Goal: Obtain resource: Download file/media

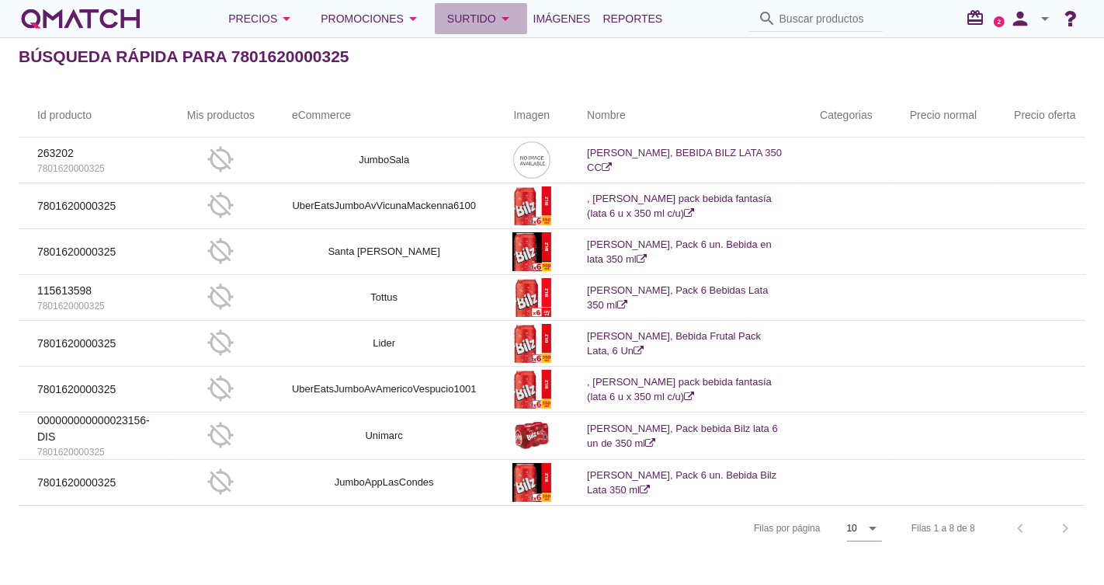
click at [474, 11] on div "Surtido arrow_drop_down" at bounding box center [481, 18] width 68 height 19
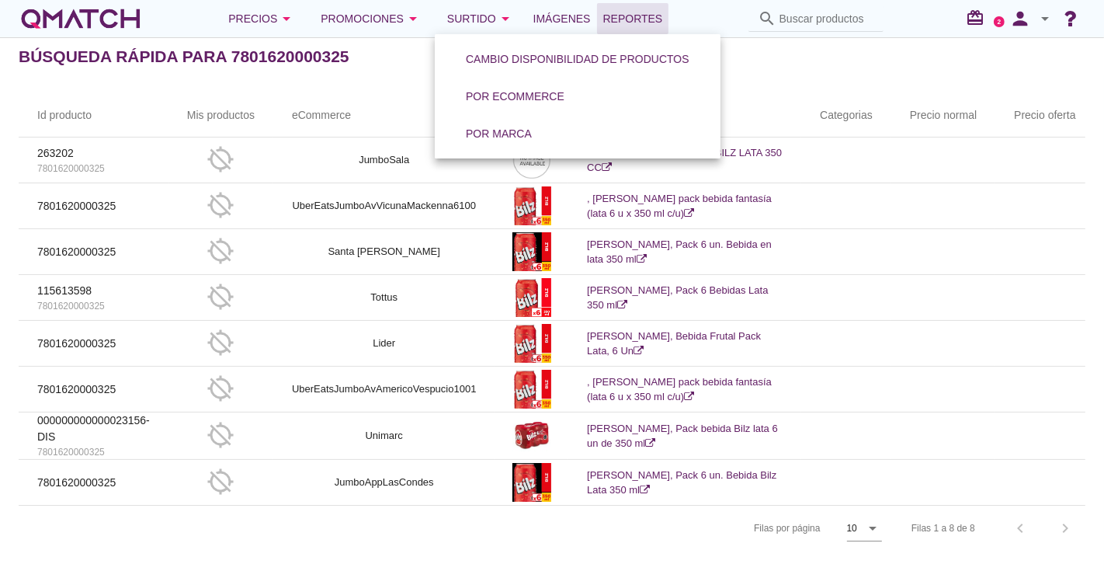
click at [612, 18] on span "Reportes" at bounding box center [633, 18] width 60 height 19
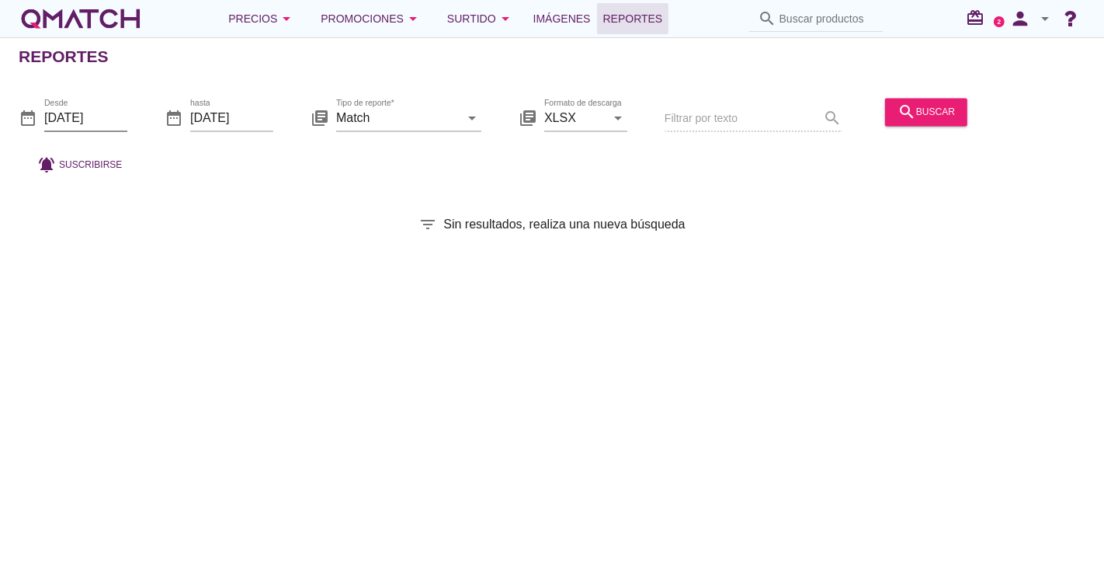
click at [101, 123] on input "[DATE]" at bounding box center [85, 118] width 83 height 25
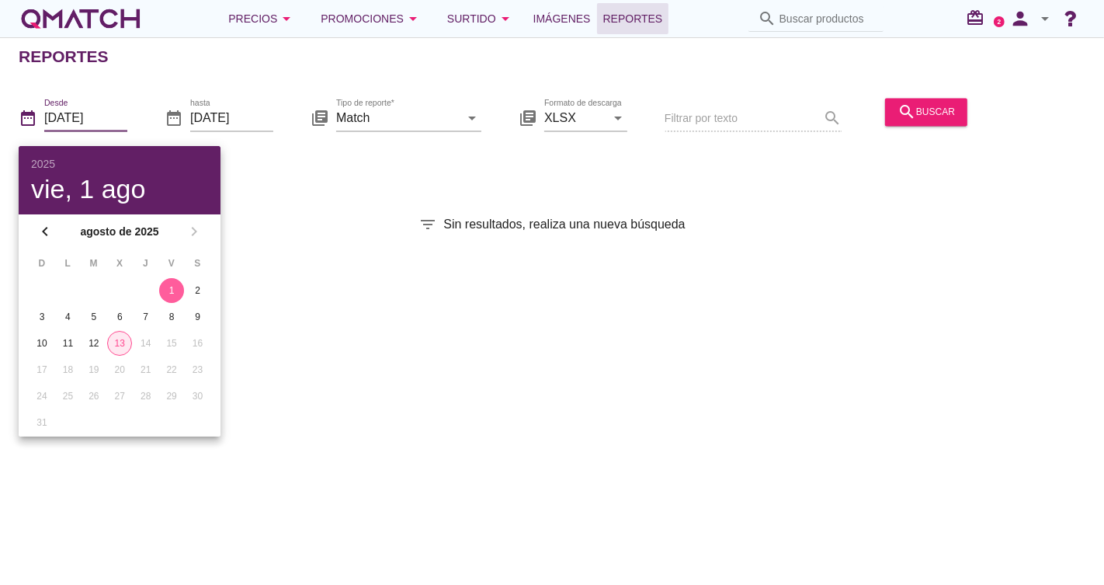
click at [120, 340] on div "13" at bounding box center [119, 343] width 23 height 14
type input "[DATE]"
click at [126, 342] on div "13" at bounding box center [119, 343] width 25 height 14
click at [124, 340] on div "13" at bounding box center [119, 343] width 25 height 14
drag, startPoint x: 480, startPoint y: 322, endPoint x: 599, endPoint y: 236, distance: 146.4
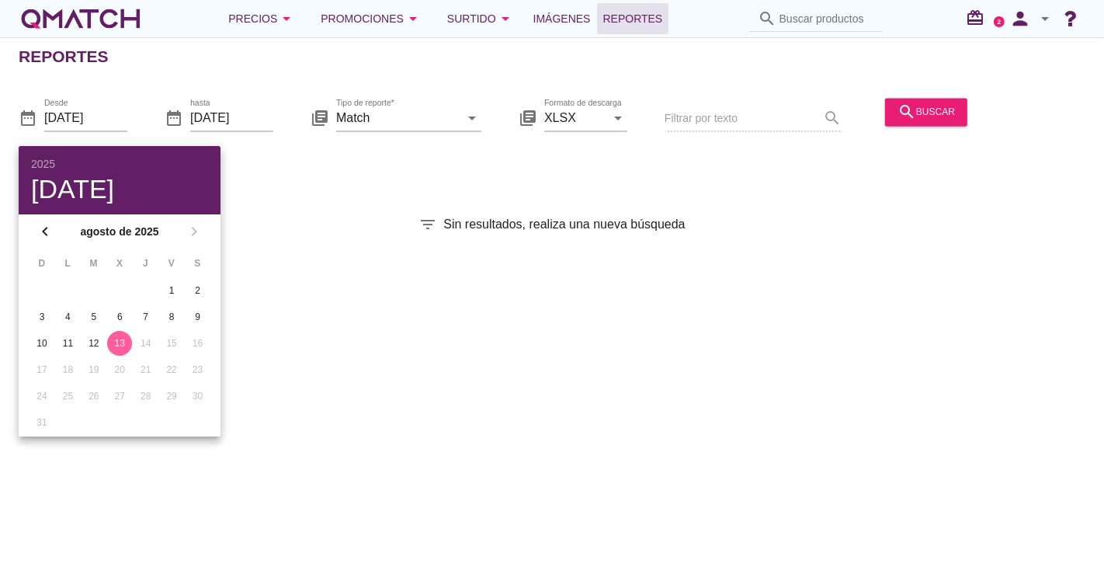
click at [483, 322] on div "Reportes date_range Desde [DATE] date_range hasta [DATE] library_books Tipo de …" at bounding box center [552, 311] width 1104 height 548
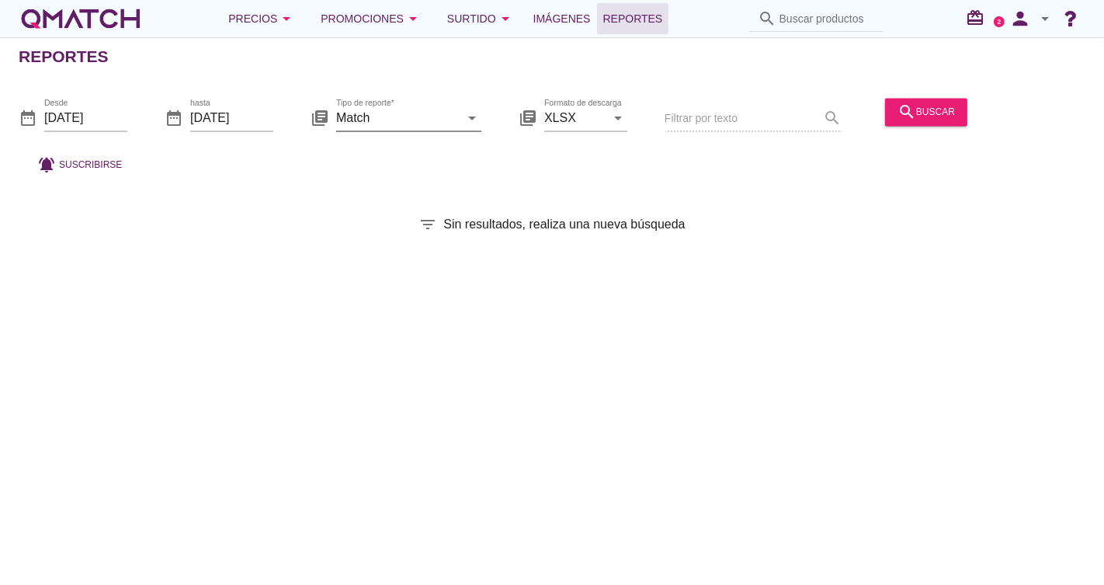
click at [454, 116] on input "Match" at bounding box center [397, 118] width 123 height 25
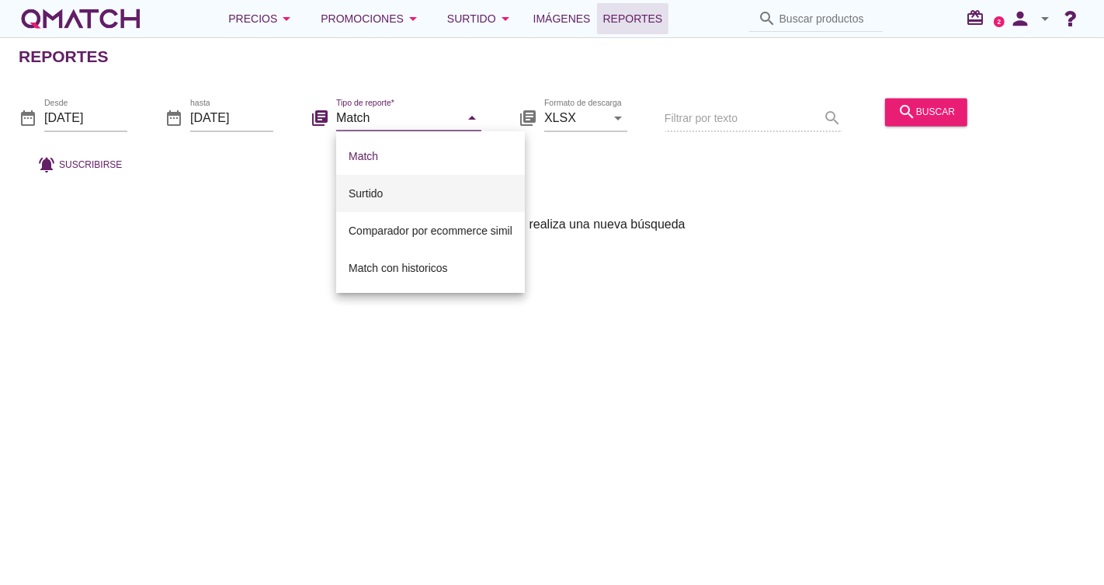
click at [446, 187] on div "Surtido" at bounding box center [431, 193] width 164 height 19
type input "Surtido"
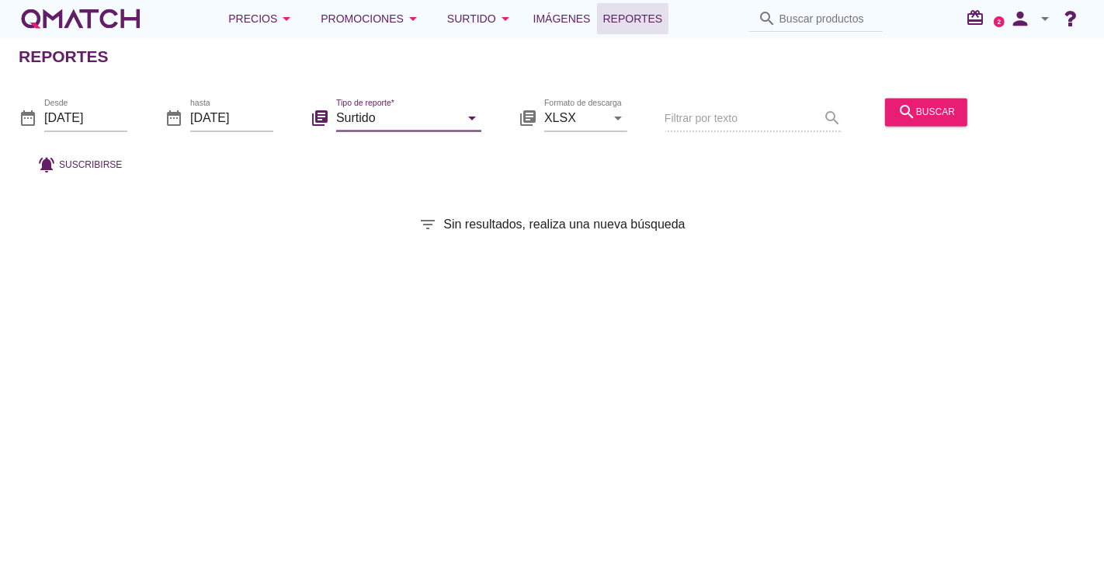
drag, startPoint x: 723, startPoint y: 185, endPoint x: 764, endPoint y: 169, distance: 44.3
click at [724, 185] on div "Reportes date_range Desde 2025-08-13 date_range hasta 2025-08-13 library_books …" at bounding box center [552, 311] width 1104 height 548
click at [926, 103] on div "search buscar" at bounding box center [926, 112] width 57 height 19
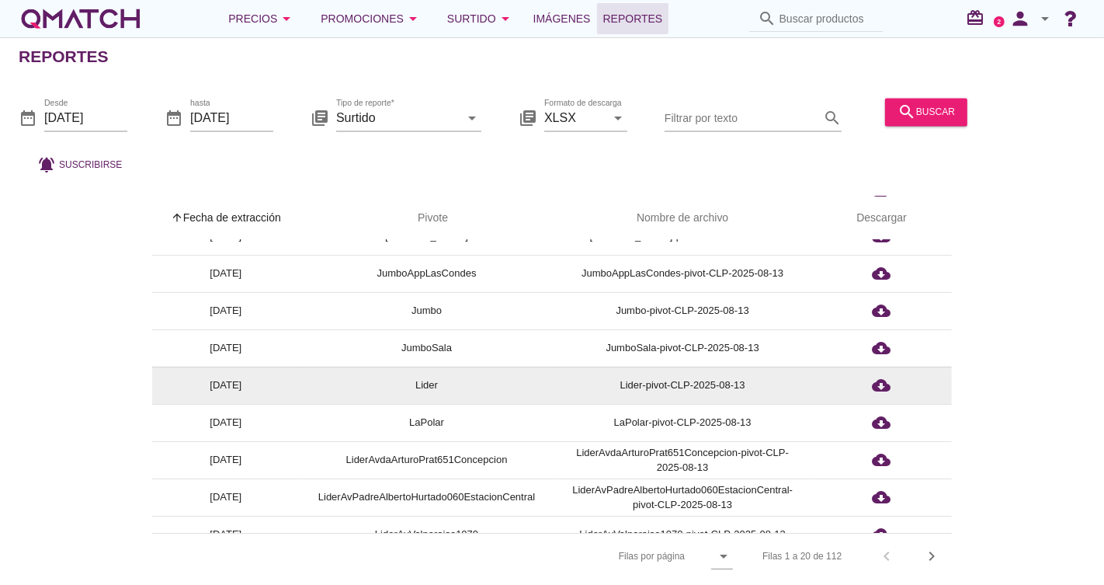
scroll to position [172, 0]
click at [877, 379] on icon "cloud_download" at bounding box center [882, 384] width 19 height 19
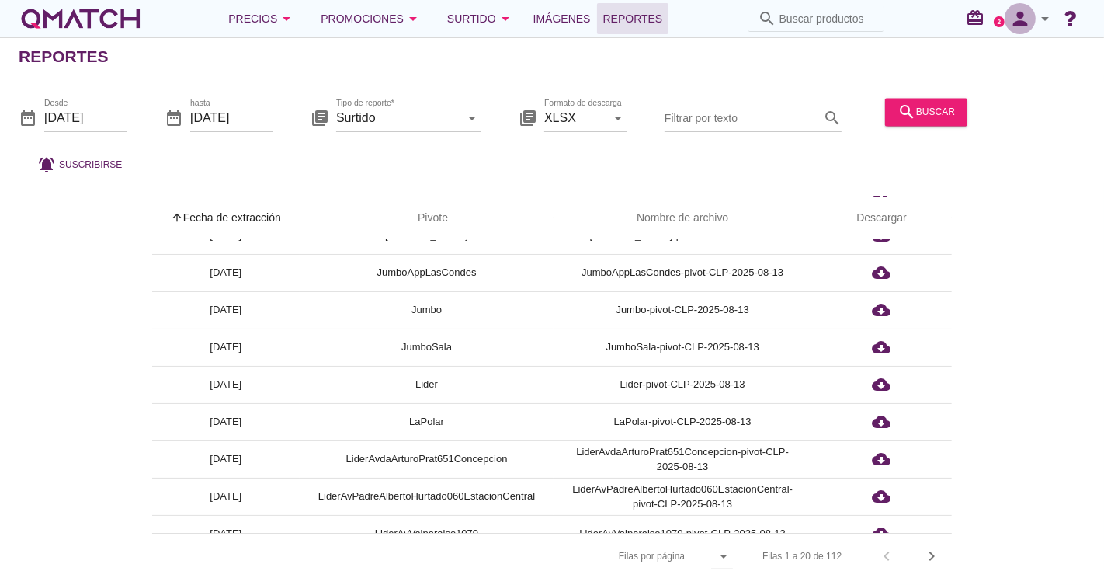
click at [1031, 12] on icon "person" at bounding box center [1020, 19] width 31 height 22
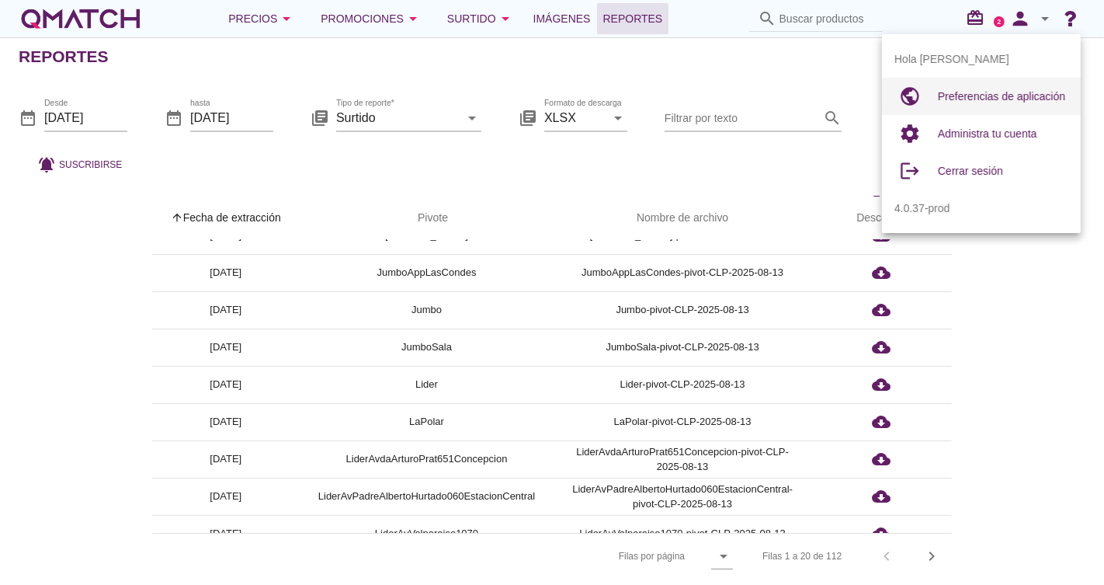
click at [1046, 88] on div "Preferencias de aplicación" at bounding box center [1003, 96] width 130 height 19
radio input "true"
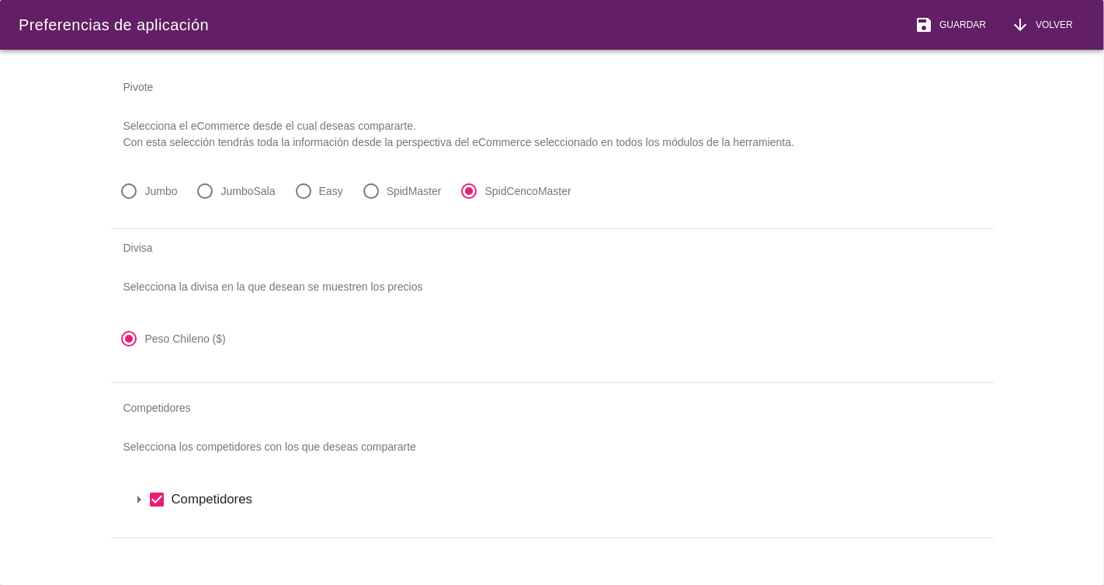
click at [136, 196] on div at bounding box center [129, 191] width 26 height 26
radio input "true"
click at [966, 23] on span "Guardar" at bounding box center [960, 25] width 53 height 14
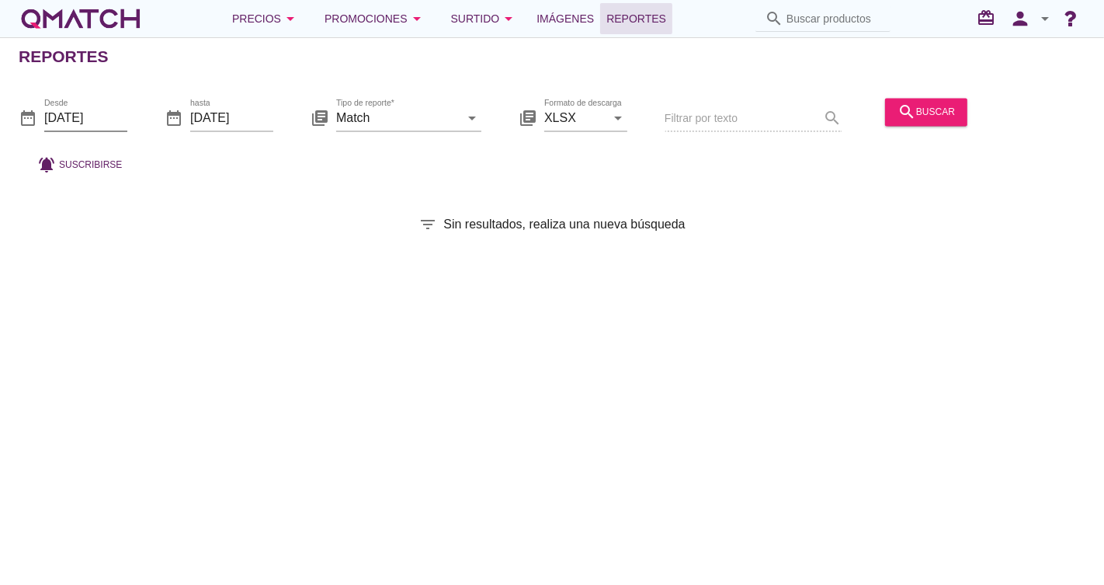
click at [126, 121] on input "[DATE]" at bounding box center [85, 118] width 83 height 25
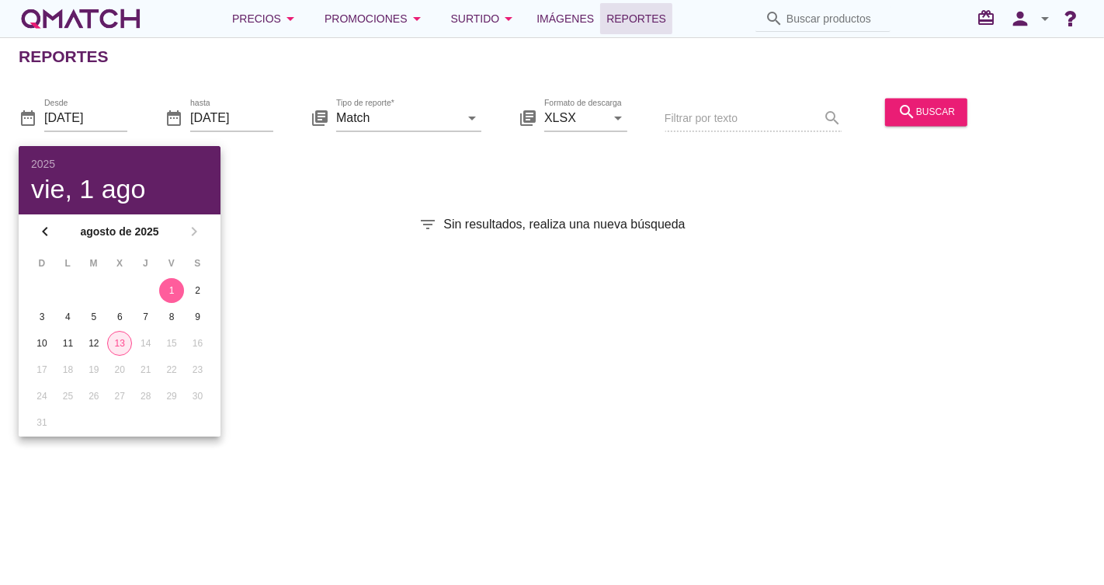
click at [121, 342] on div "13" at bounding box center [119, 343] width 23 height 14
type input "[DATE]"
click at [123, 344] on div "13" at bounding box center [119, 343] width 25 height 14
click at [122, 343] on div "13" at bounding box center [119, 343] width 25 height 14
click at [344, 210] on div "Reportes date_range Desde [DATE] date_range hasta [DATE] library_books Tipo de …" at bounding box center [552, 311] width 1104 height 548
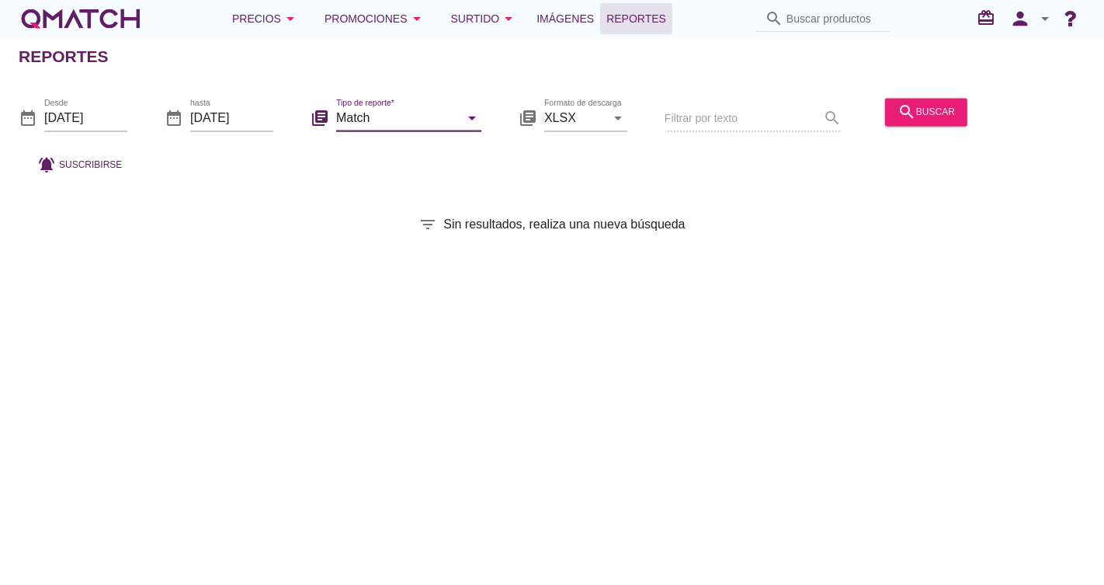
click at [434, 126] on input "Match" at bounding box center [397, 118] width 123 height 25
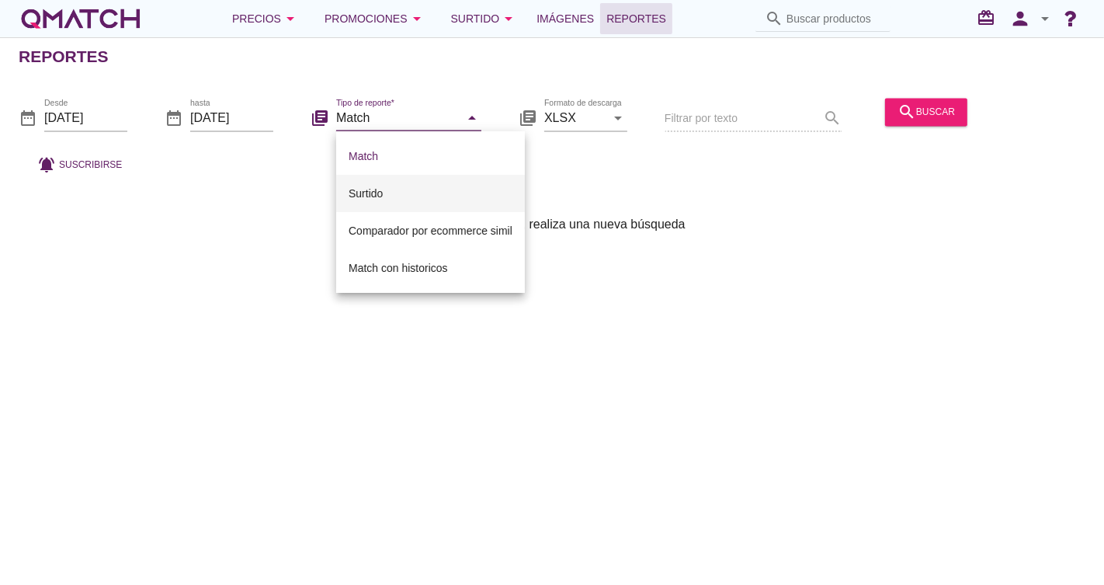
click at [417, 203] on div "Surtido" at bounding box center [431, 193] width 164 height 37
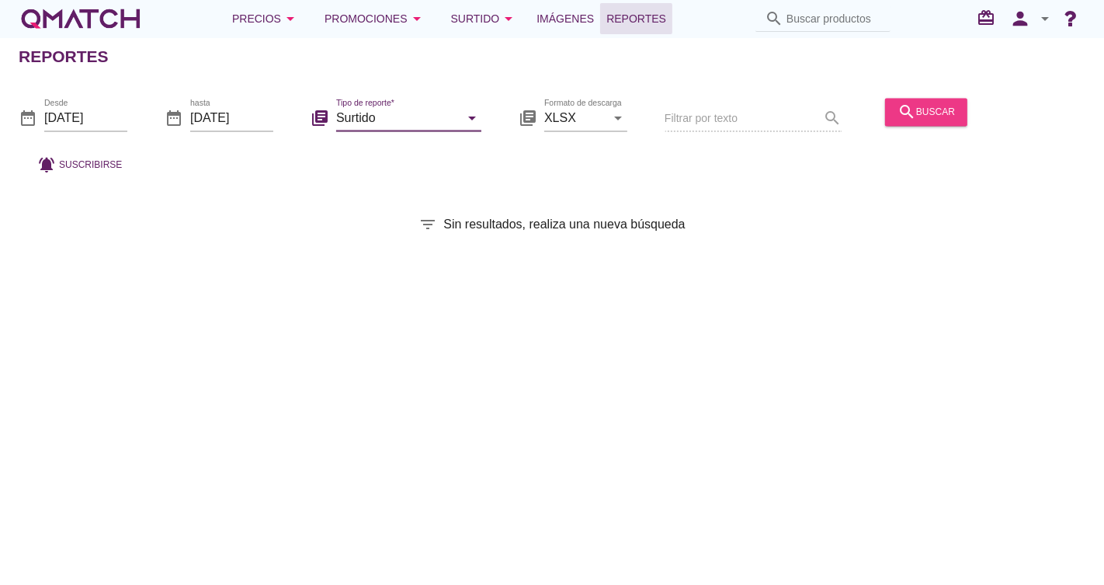
click at [895, 114] on button "search buscar" at bounding box center [926, 112] width 82 height 28
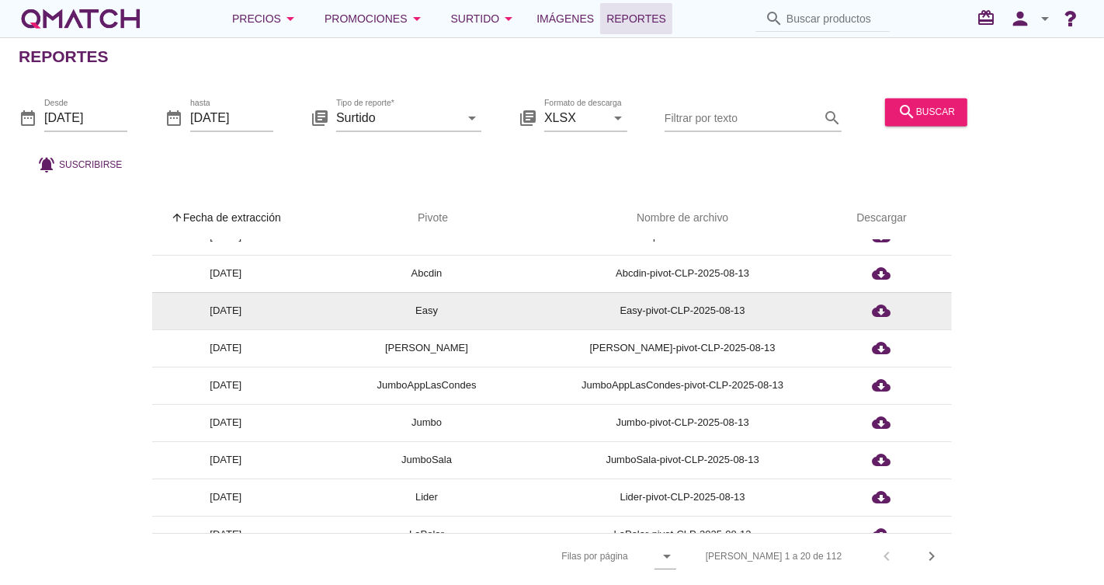
scroll to position [86, 0]
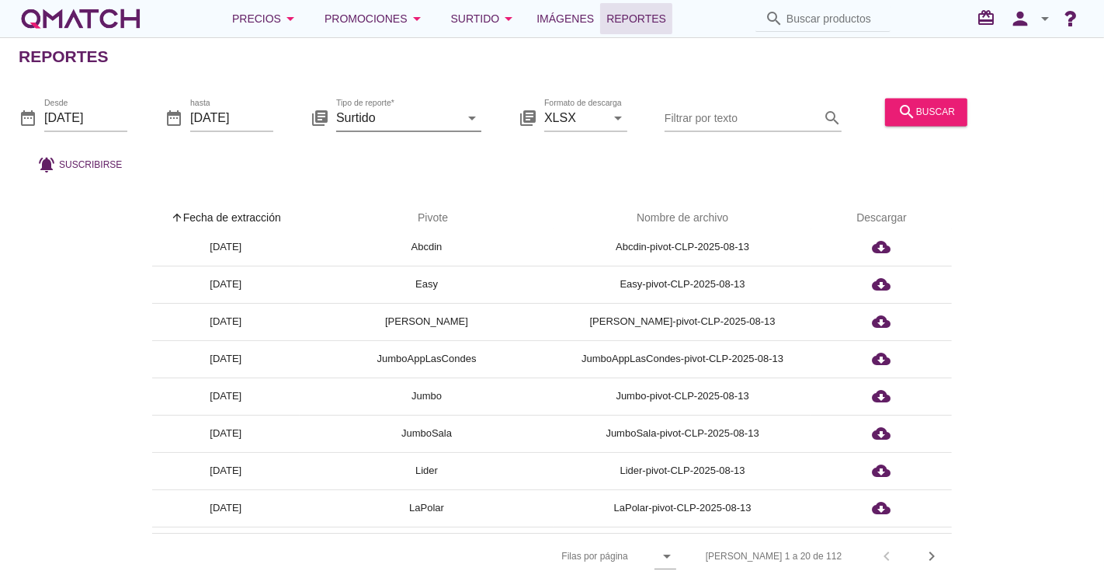
click at [442, 114] on input "Surtido" at bounding box center [397, 118] width 123 height 25
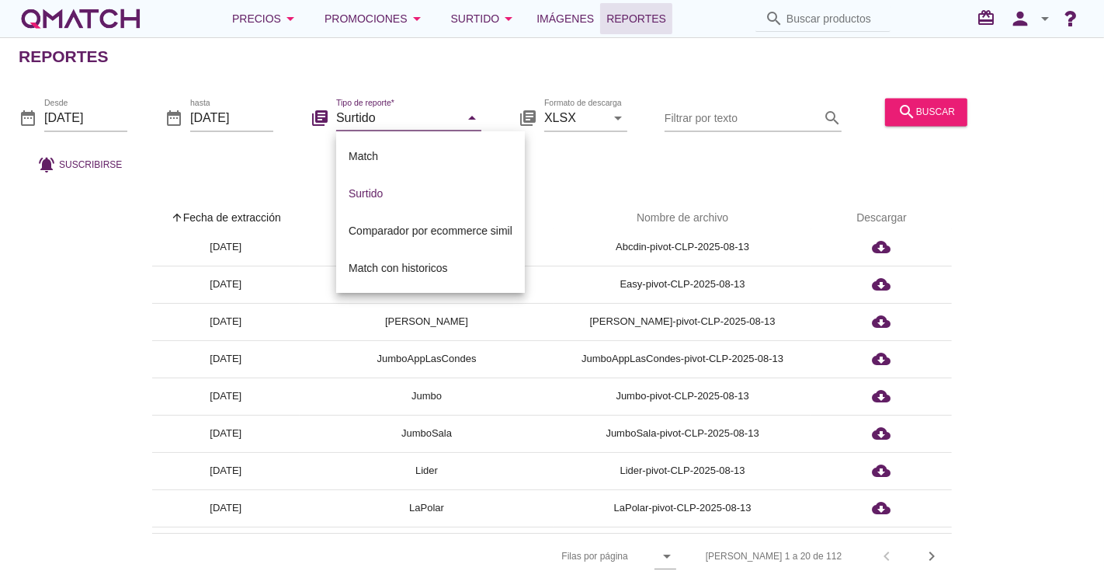
click at [391, 152] on div "Match" at bounding box center [431, 156] width 164 height 19
type input "Match"
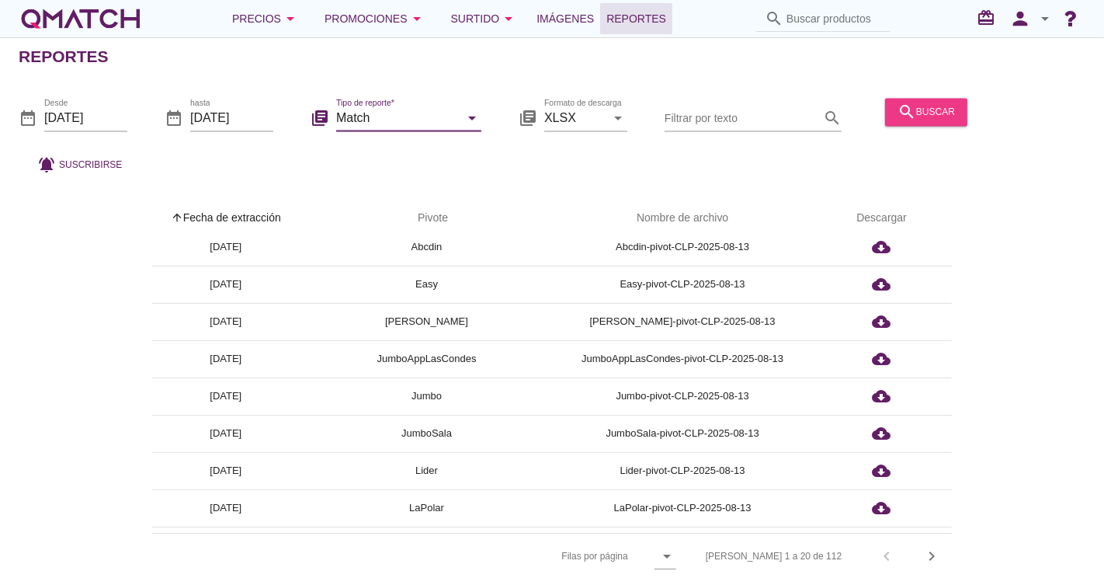
click at [901, 119] on icon "search" at bounding box center [907, 112] width 19 height 19
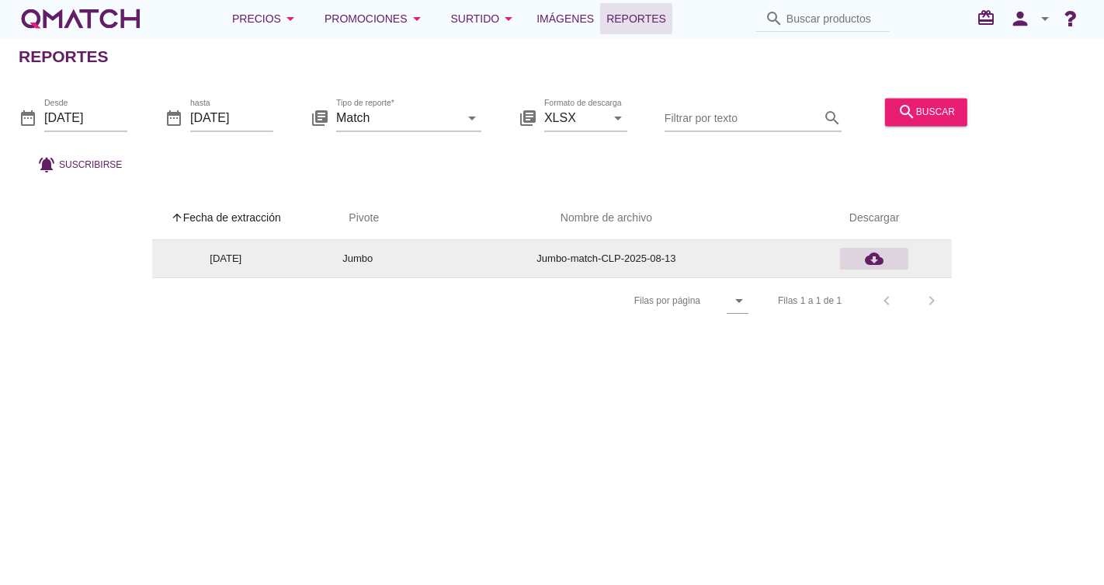
click at [880, 259] on icon "cloud_download" at bounding box center [874, 258] width 19 height 19
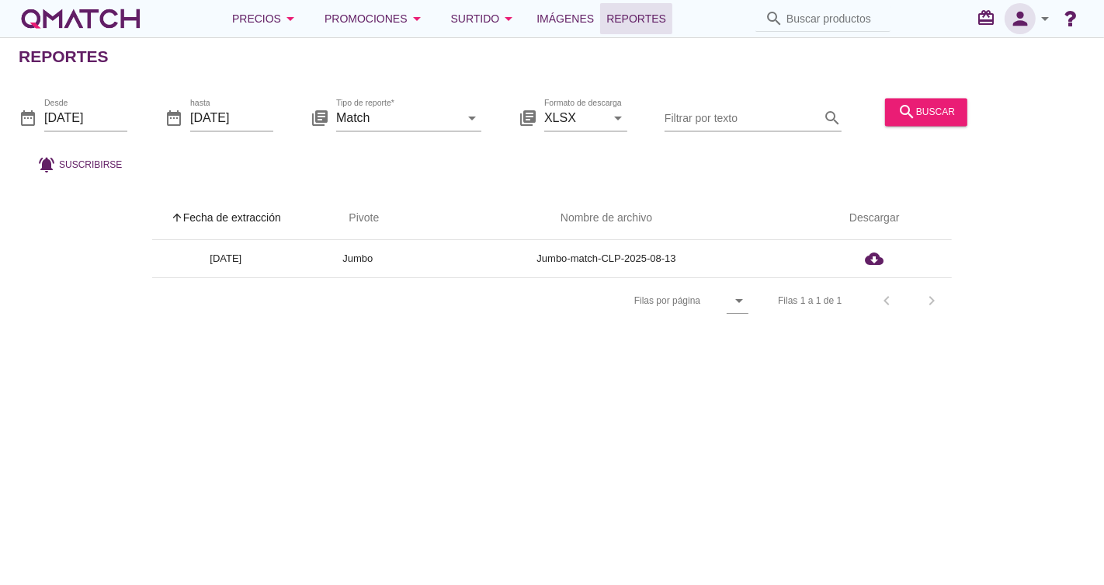
click at [1021, 23] on icon "person" at bounding box center [1020, 19] width 31 height 22
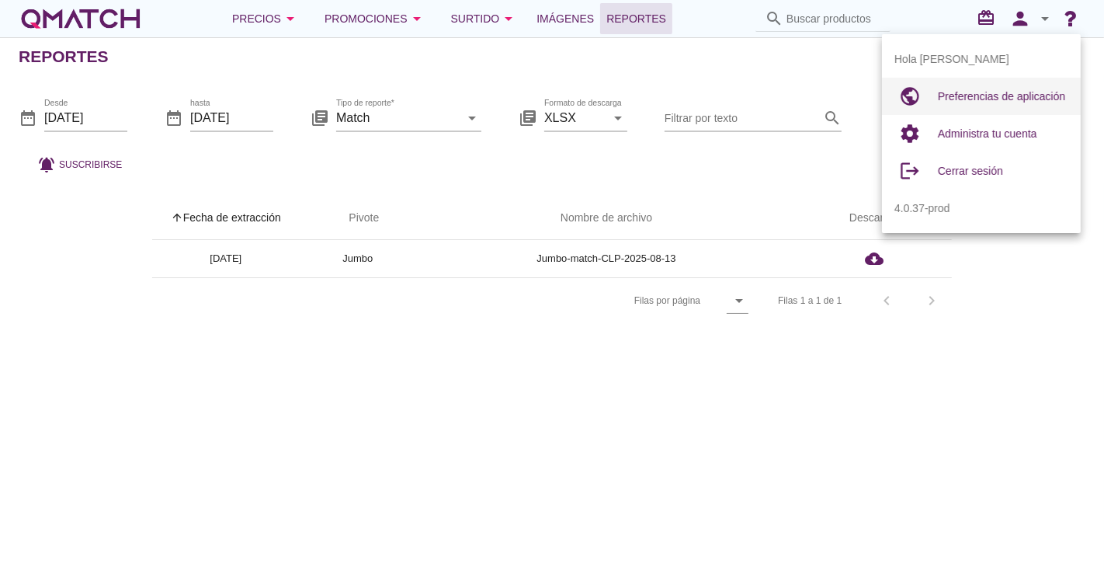
click at [1007, 94] on span "Preferencias de aplicación" at bounding box center [1001, 96] width 127 height 12
radio input "true"
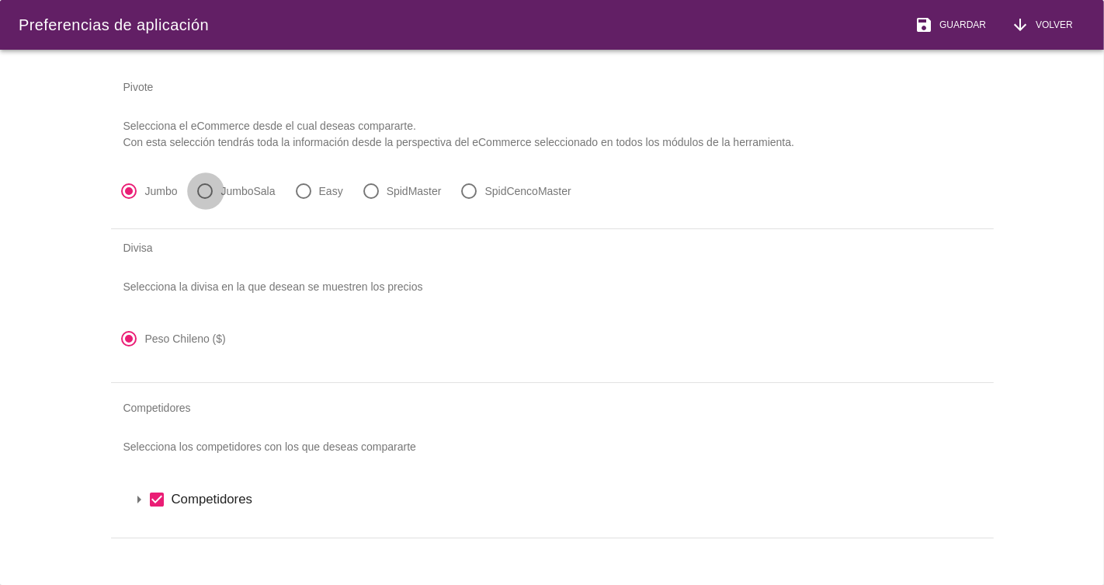
click at [213, 195] on div at bounding box center [206, 191] width 26 height 26
radio input "false"
radio input "true"
click at [969, 11] on button "save Guardar" at bounding box center [950, 25] width 96 height 50
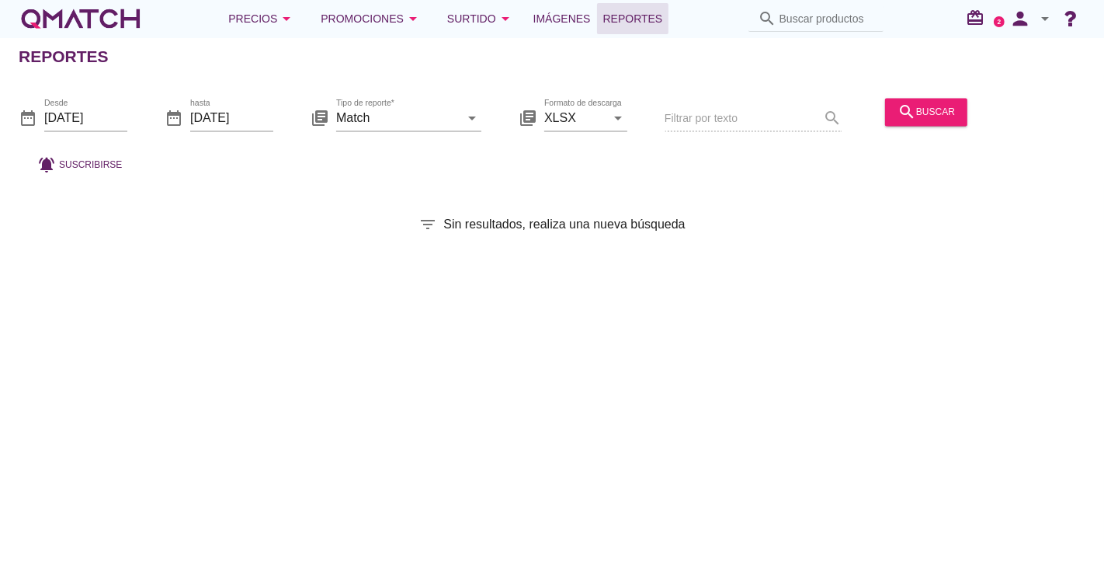
drag, startPoint x: 927, startPoint y: 367, endPoint x: 823, endPoint y: 265, distance: 146.1
click at [927, 367] on div "Reportes date_range Desde 2025-08-01 date_range hasta 2025-08-13 library_books …" at bounding box center [552, 311] width 1104 height 548
click at [102, 126] on input "[DATE]" at bounding box center [85, 118] width 83 height 25
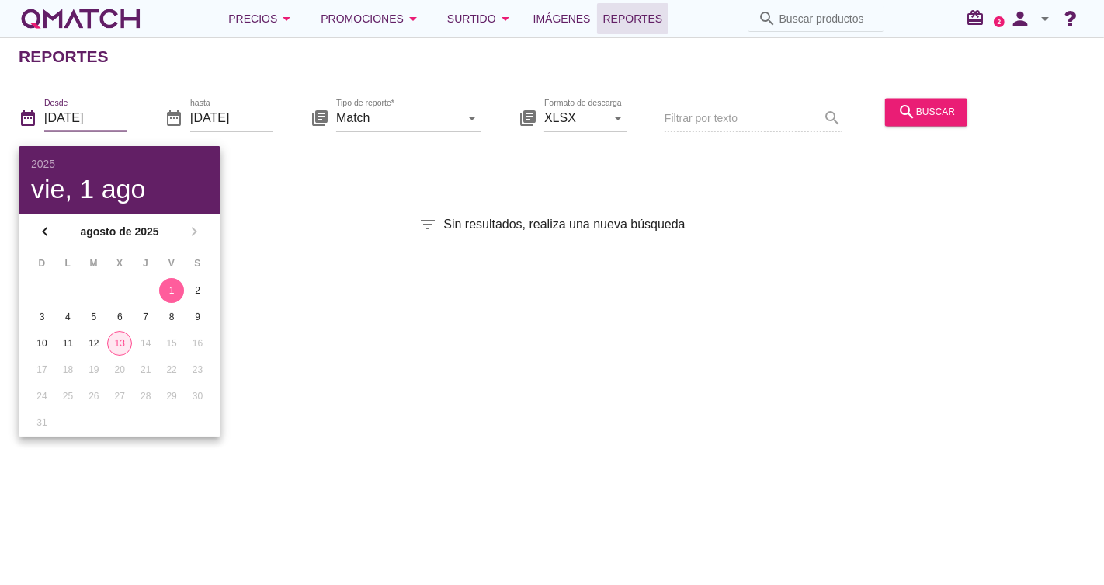
click at [122, 338] on div "13" at bounding box center [119, 343] width 23 height 14
type input "[DATE]"
click at [113, 339] on div "13" at bounding box center [119, 343] width 25 height 14
click at [295, 283] on div "Reportes date_range Desde [DATE] date_range hasta [DATE] library_books Tipo de …" at bounding box center [552, 311] width 1104 height 548
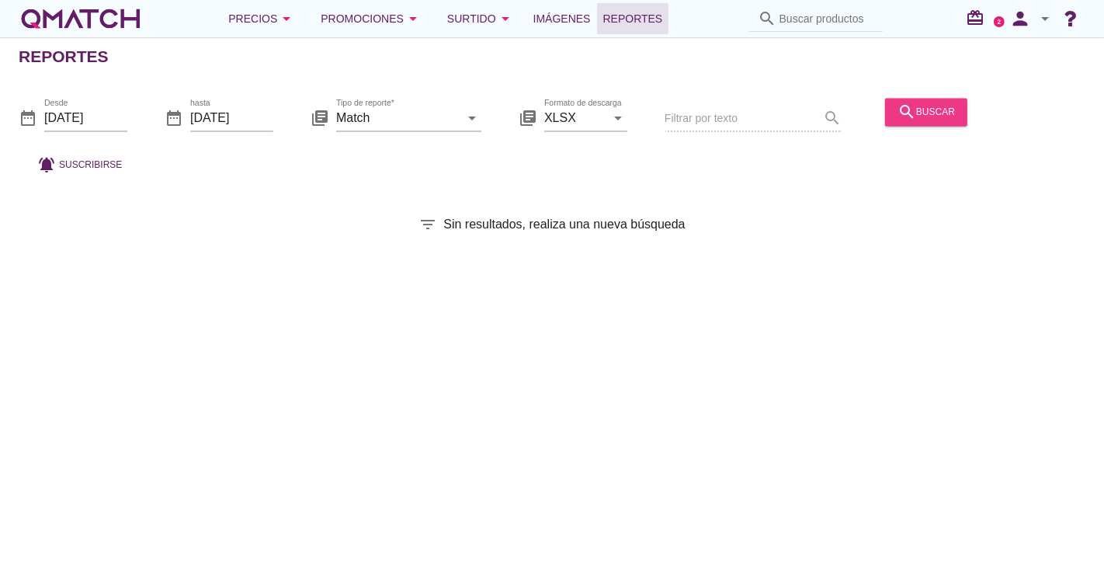
click at [930, 112] on div "search buscar" at bounding box center [926, 112] width 57 height 19
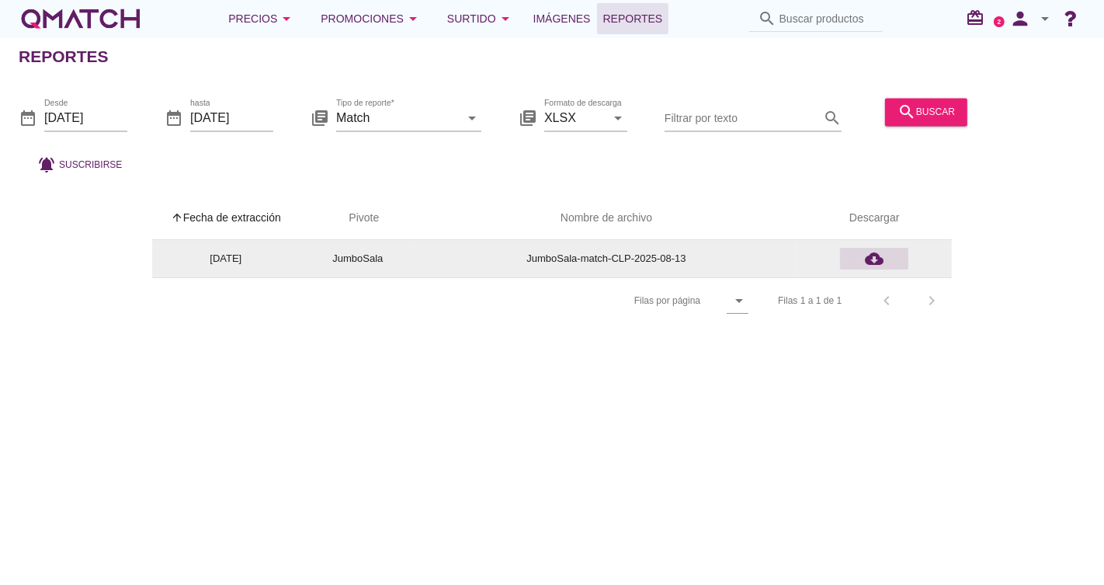
click at [876, 259] on icon "cloud_download" at bounding box center [874, 258] width 19 height 19
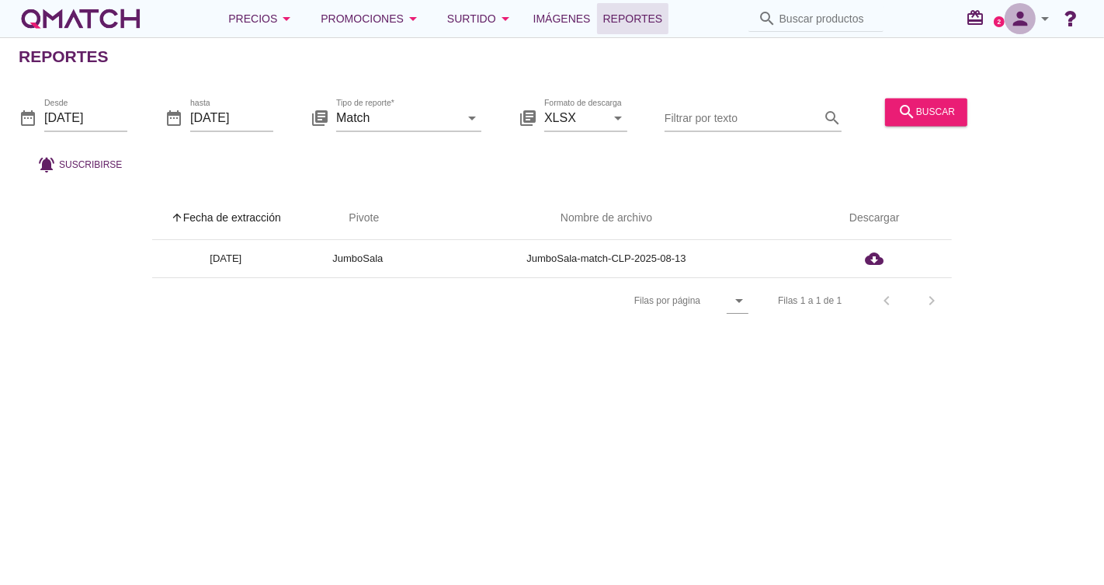
click at [1018, 23] on icon "person" at bounding box center [1020, 19] width 31 height 22
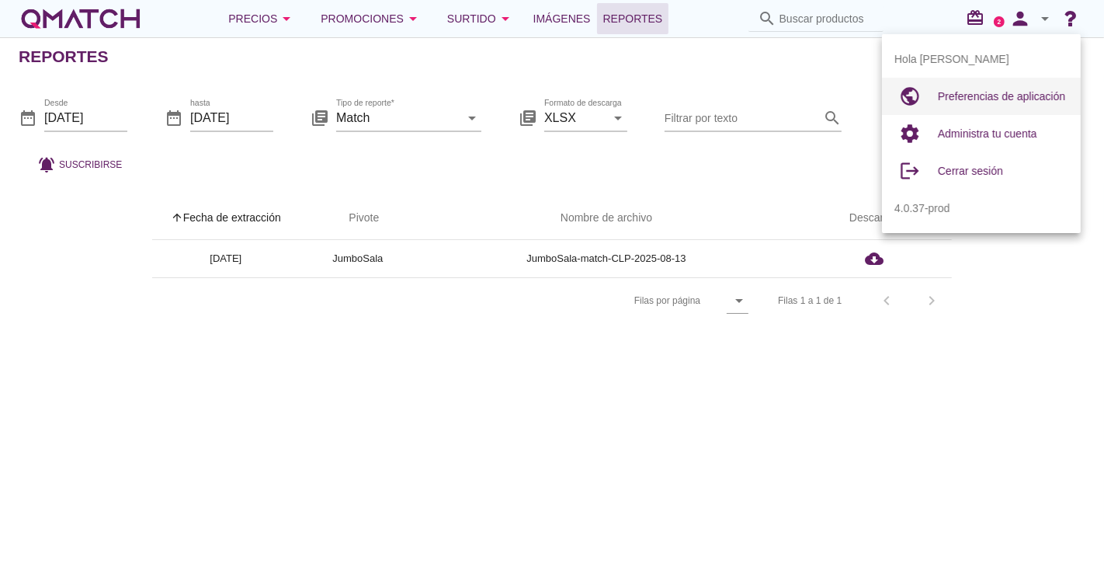
click at [1022, 91] on span "Preferencias de aplicación" at bounding box center [1001, 96] width 127 height 12
radio input "true"
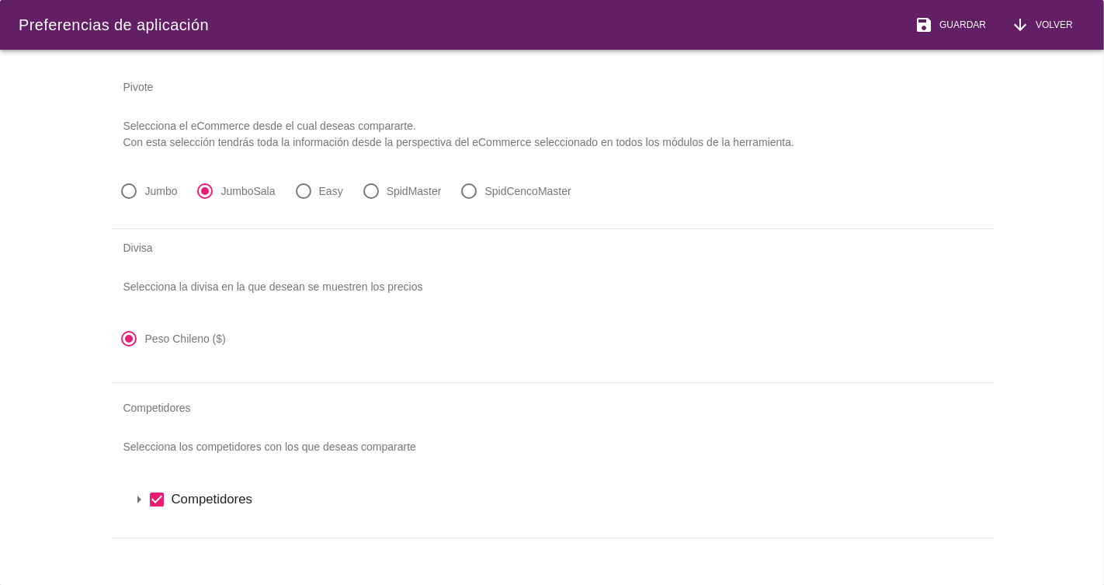
click at [463, 190] on div at bounding box center [470, 191] width 26 height 26
radio input "false"
radio input "true"
click at [958, 23] on span "Guardar" at bounding box center [960, 25] width 53 height 14
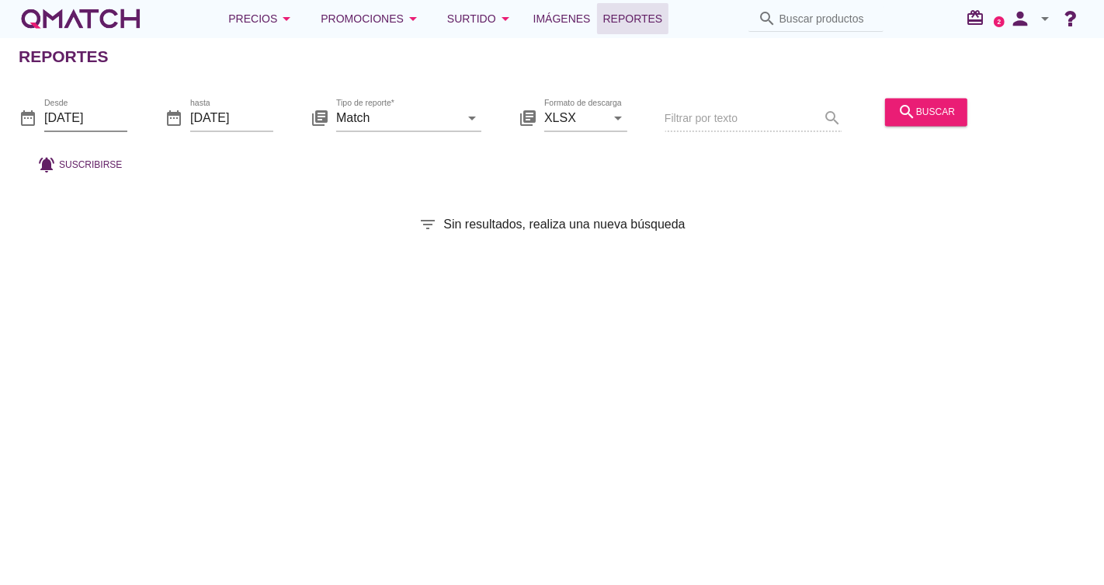
click at [103, 114] on input "[DATE]" at bounding box center [85, 118] width 83 height 25
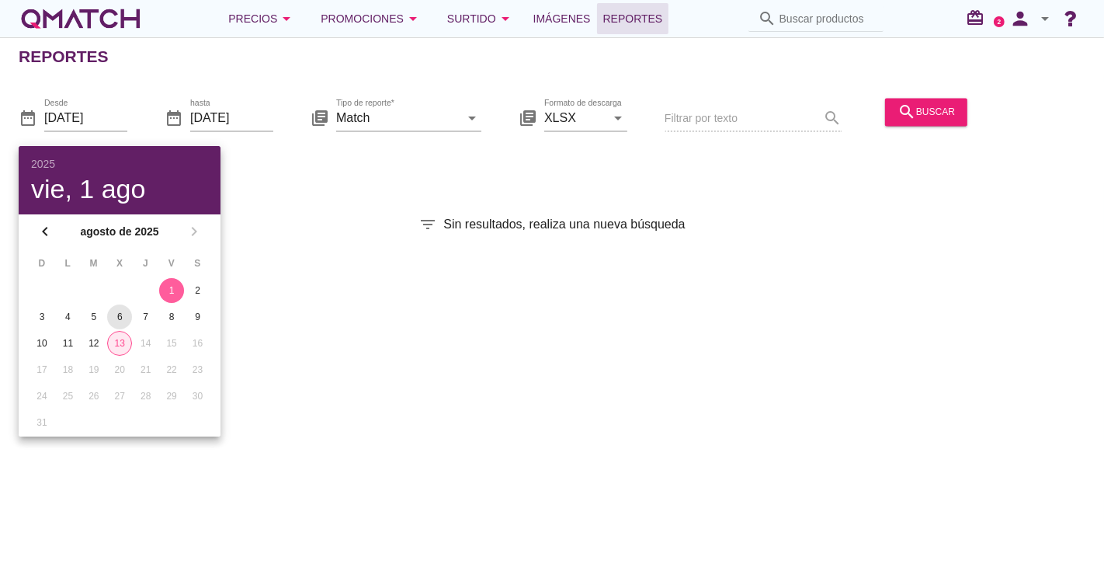
drag, startPoint x: 125, startPoint y: 342, endPoint x: 130, endPoint y: 317, distance: 25.3
click at [126, 342] on div "13" at bounding box center [119, 343] width 23 height 14
type input "[DATE]"
click at [116, 347] on div "13" at bounding box center [119, 343] width 25 height 14
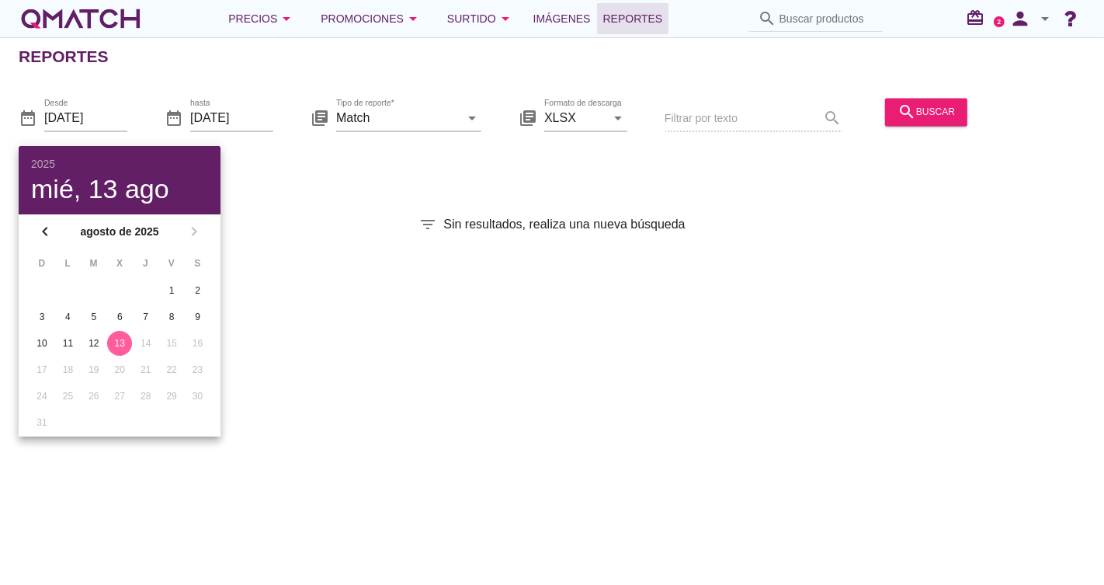
drag, startPoint x: 325, startPoint y: 214, endPoint x: 341, endPoint y: 211, distance: 15.7
click at [326, 215] on div "filter_list Sin resultados, realiza una nueva búsqueda" at bounding box center [552, 224] width 1104 height 19
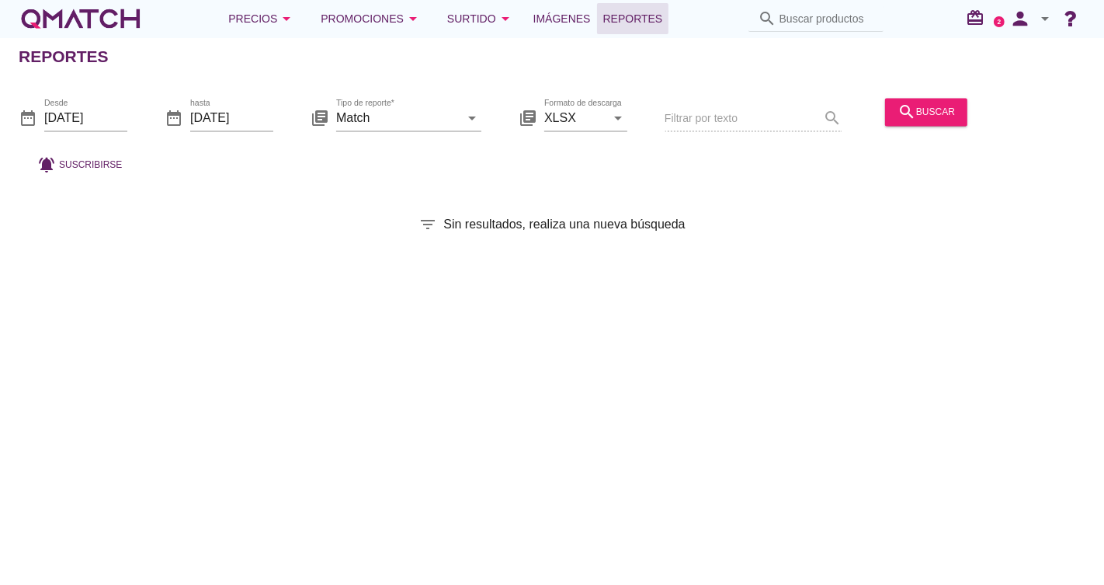
click at [924, 126] on div "search buscar" at bounding box center [926, 119] width 95 height 53
click at [920, 118] on div "search buscar" at bounding box center [926, 112] width 57 height 19
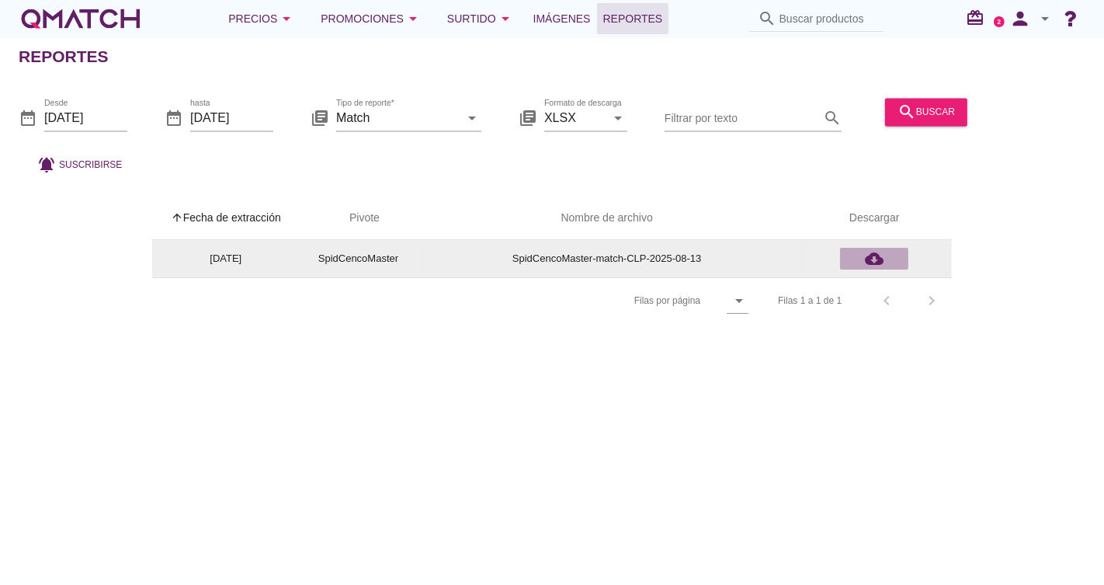
click at [881, 259] on icon "cloud_download" at bounding box center [874, 258] width 19 height 19
